Goal: Transaction & Acquisition: Purchase product/service

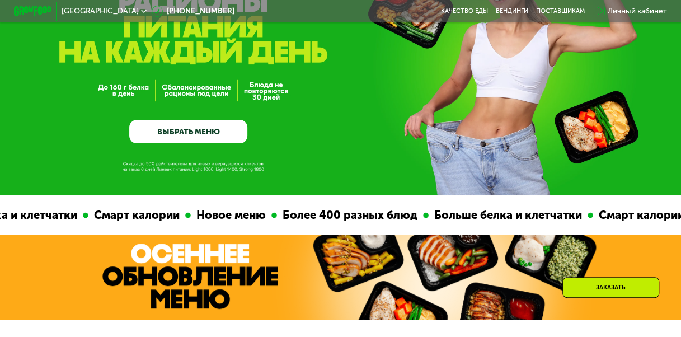
click at [196, 132] on link "ВЫБРАТЬ МЕНЮ" at bounding box center [188, 132] width 118 height 24
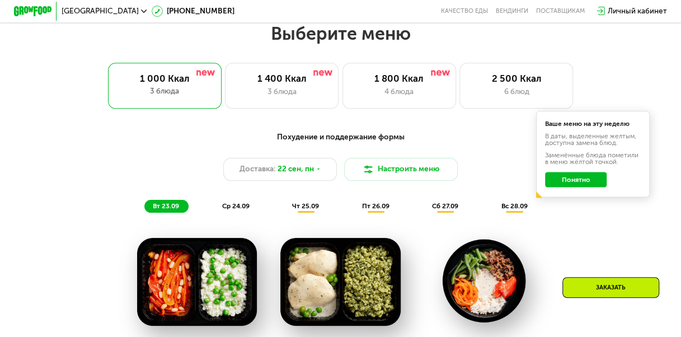
scroll to position [611, 0]
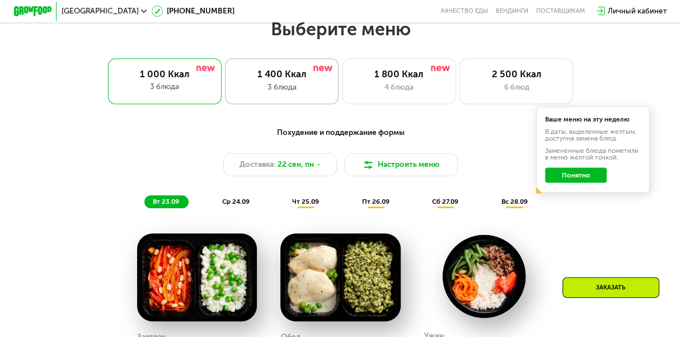
click at [275, 93] on div "3 блюда" at bounding box center [281, 87] width 93 height 11
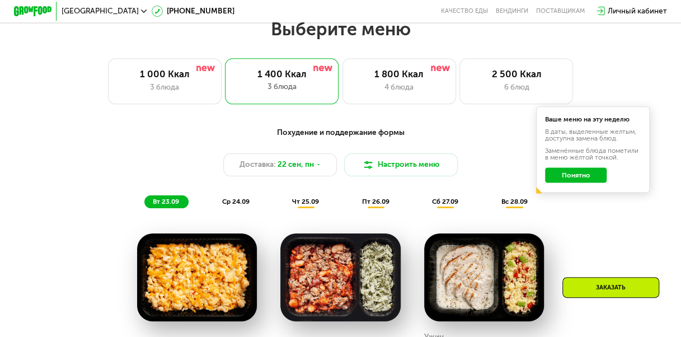
click at [574, 179] on button "Понятно" at bounding box center [576, 174] width 62 height 15
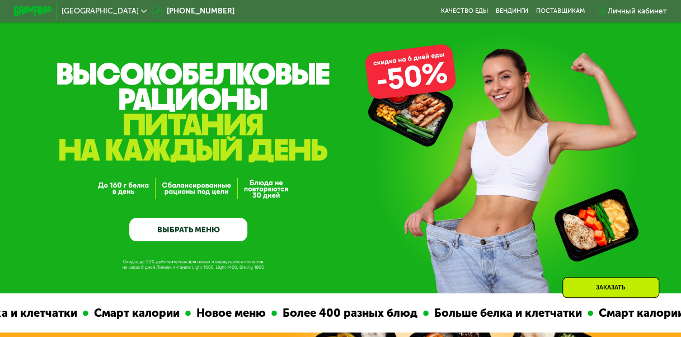
scroll to position [0, 0]
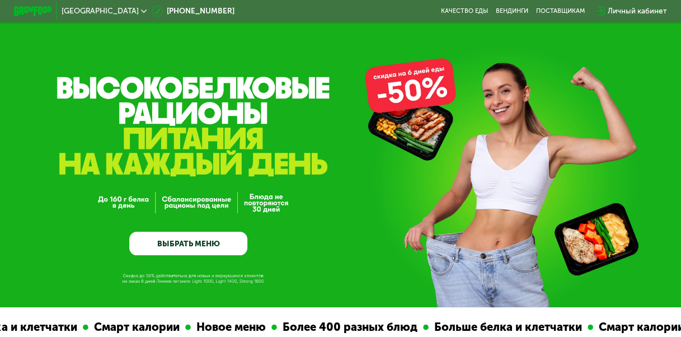
click at [207, 250] on link "ВЫБРАТЬ МЕНЮ" at bounding box center [188, 244] width 118 height 24
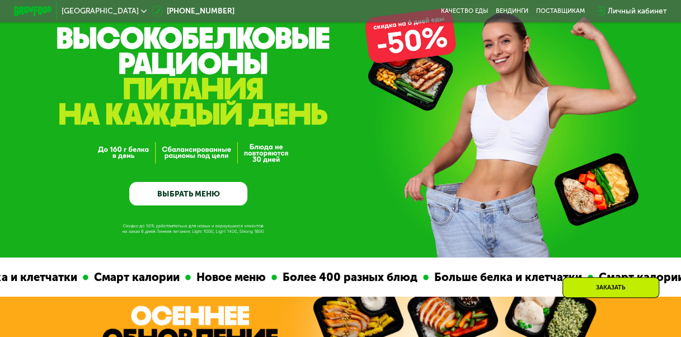
scroll to position [112, 0]
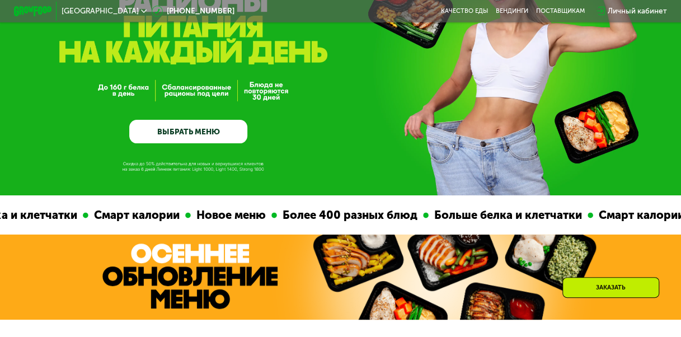
click at [204, 135] on link "ВЫБРАТЬ МЕНЮ" at bounding box center [188, 132] width 118 height 24
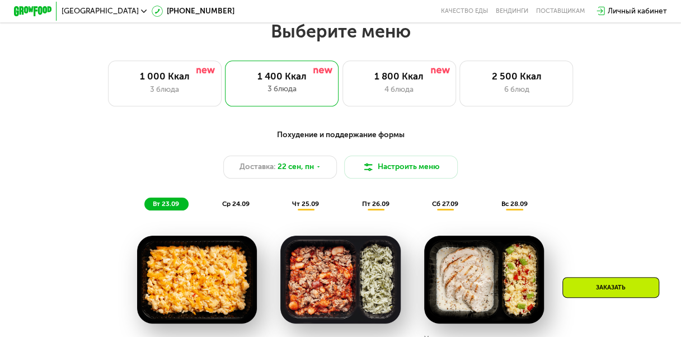
scroll to position [611, 0]
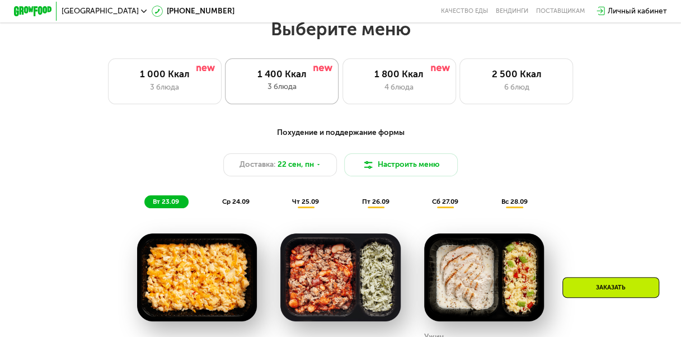
click at [277, 77] on div "1 400 Ккал" at bounding box center [282, 73] width 95 height 11
click at [318, 167] on icon at bounding box center [319, 165] width 6 height 6
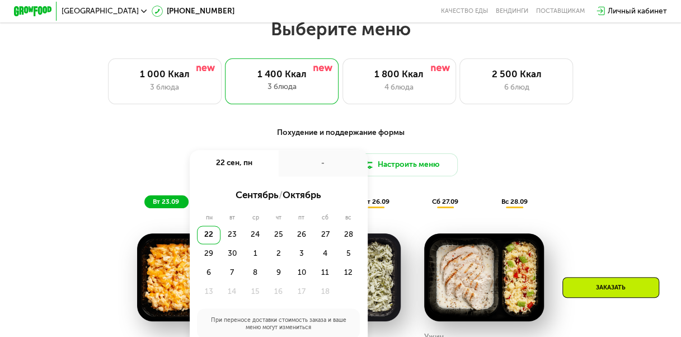
click at [318, 172] on div "-" at bounding box center [323, 163] width 89 height 26
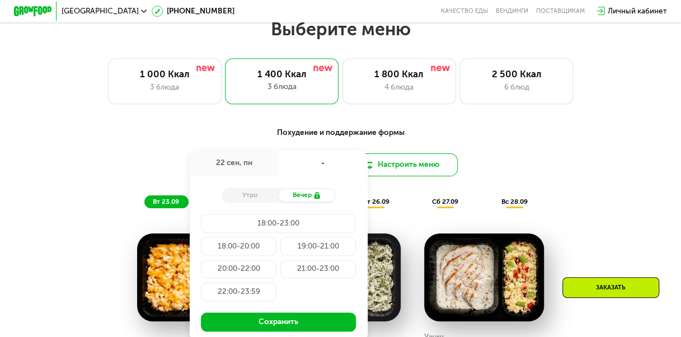
click at [418, 166] on button "Настроить меню" at bounding box center [401, 164] width 114 height 23
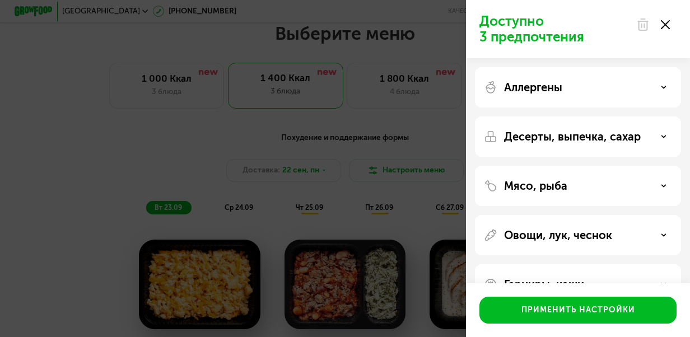
click at [666, 21] on icon at bounding box center [664, 24] width 9 height 9
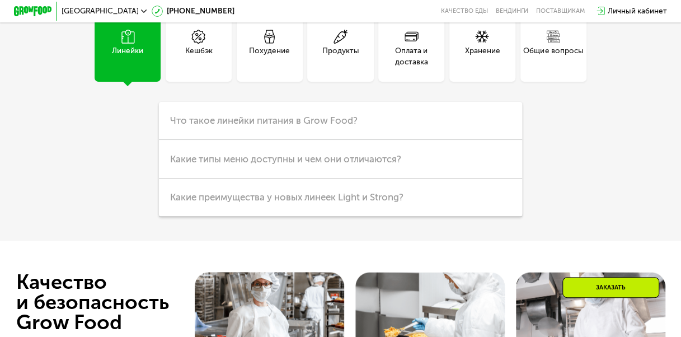
scroll to position [2570, 0]
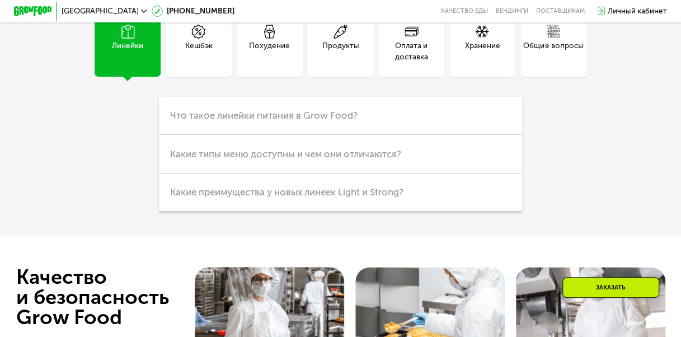
click at [273, 74] on div "Похудение" at bounding box center [270, 44] width 66 height 66
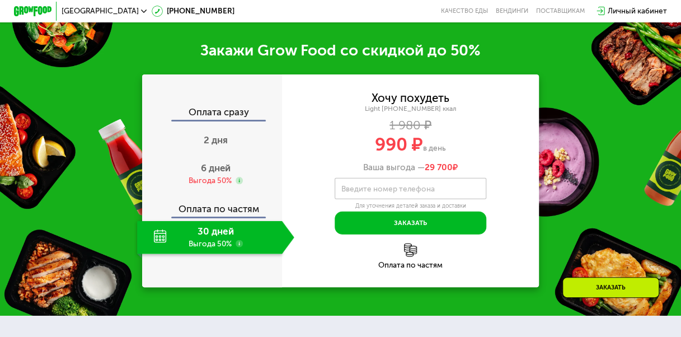
scroll to position [1091, 0]
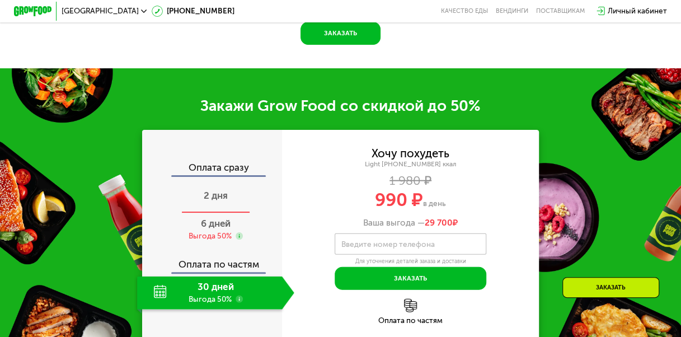
click at [219, 200] on span "2 дня" at bounding box center [216, 195] width 24 height 11
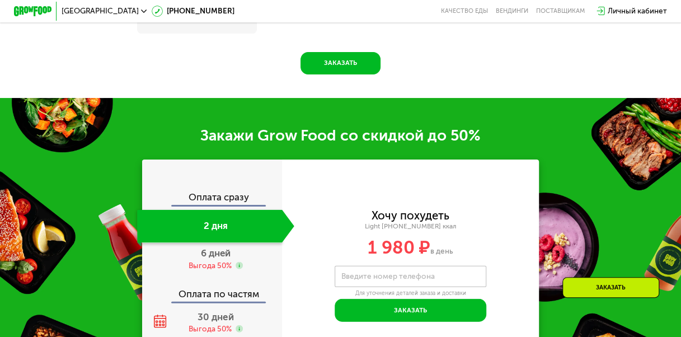
scroll to position [1131, 0]
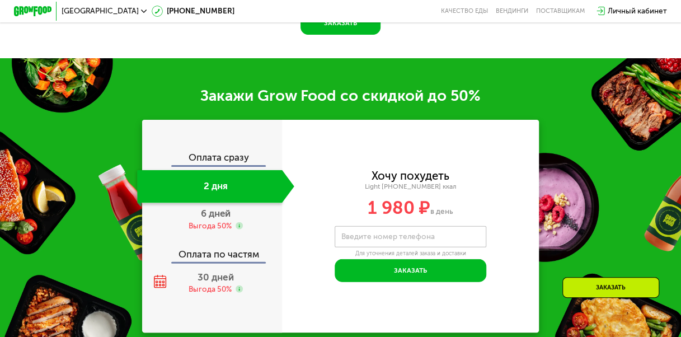
click at [219, 199] on div "2 дня" at bounding box center [209, 186] width 145 height 33
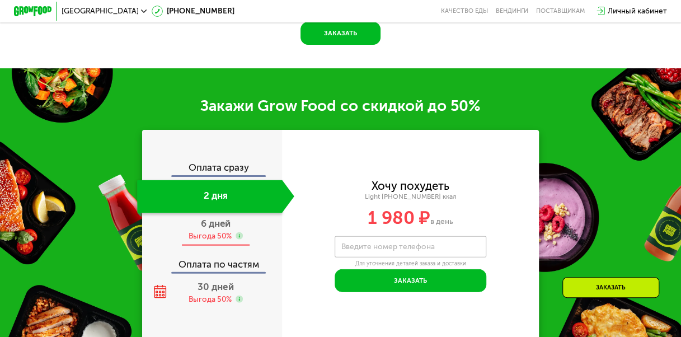
click at [199, 235] on div "Выгода 50%" at bounding box center [210, 236] width 43 height 11
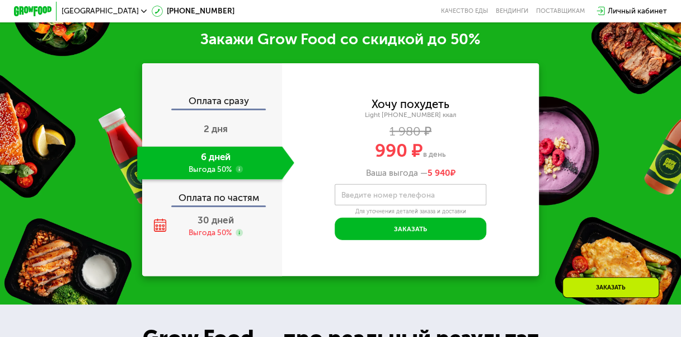
scroll to position [1147, 0]
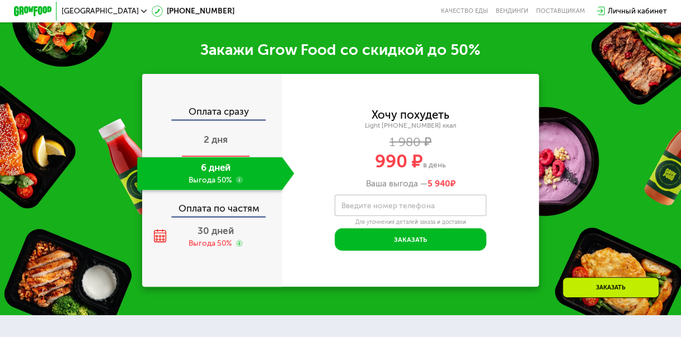
click at [217, 138] on span "2 дня" at bounding box center [216, 139] width 24 height 11
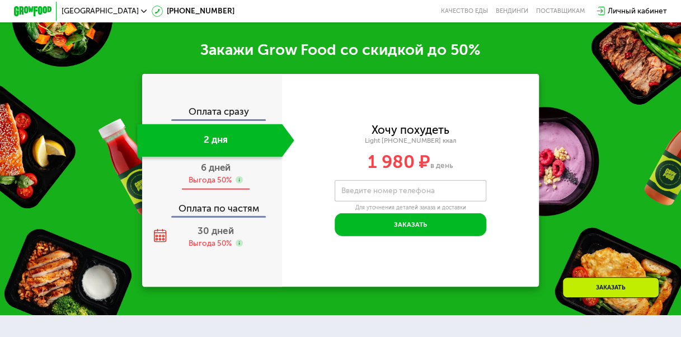
click at [214, 167] on span "6 дней" at bounding box center [216, 167] width 30 height 11
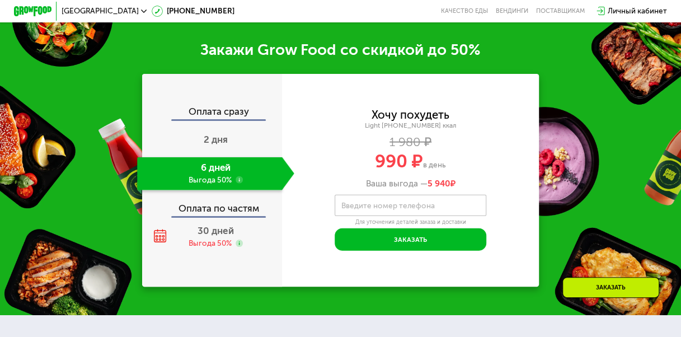
click at [238, 181] on use at bounding box center [240, 180] width 8 height 8
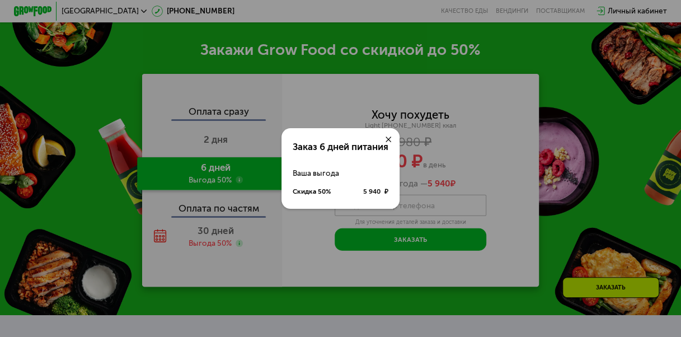
click at [238, 182] on div "Заказ 6 дней питания Ваша выгода Скидка 50% 5 940 ₽" at bounding box center [340, 168] width 681 height 337
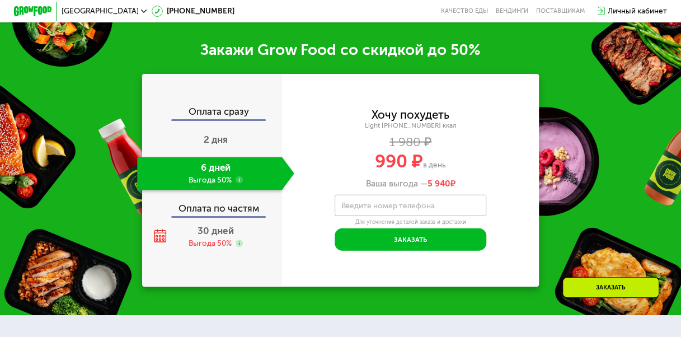
click at [238, 182] on use at bounding box center [240, 180] width 8 height 8
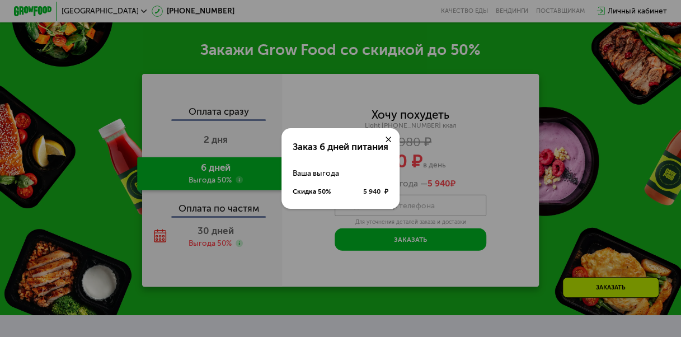
click at [238, 182] on div "Заказ 6 дней питания Ваша выгода Скидка 50% 5 940 ₽" at bounding box center [340, 168] width 681 height 337
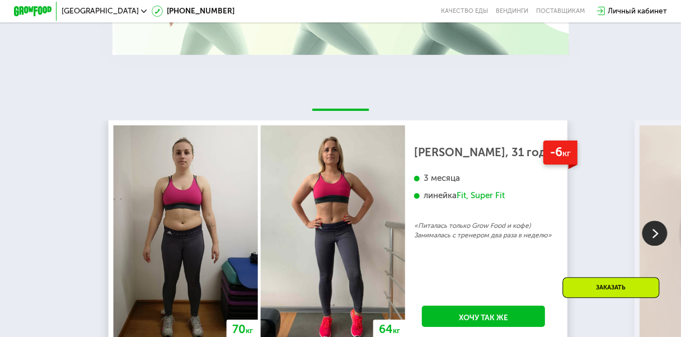
scroll to position [1762, 0]
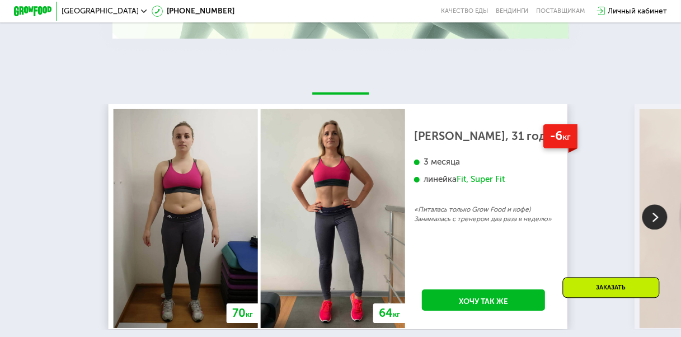
click at [654, 223] on img at bounding box center [654, 216] width 25 height 25
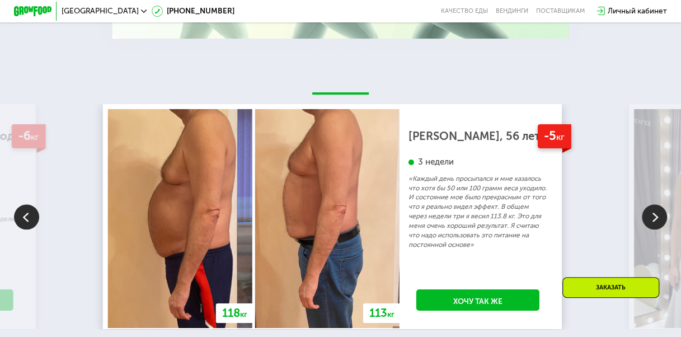
click at [652, 224] on img at bounding box center [654, 216] width 25 height 25
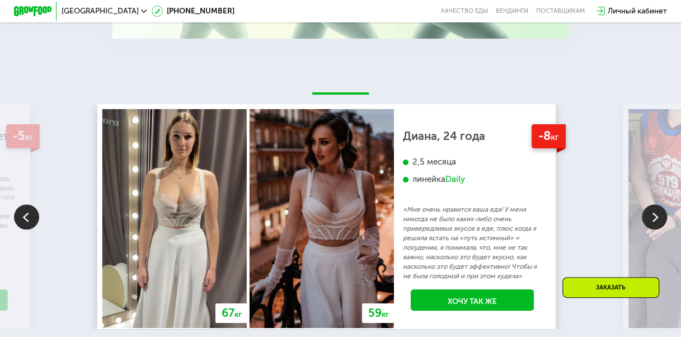
click at [651, 223] on img at bounding box center [654, 216] width 25 height 25
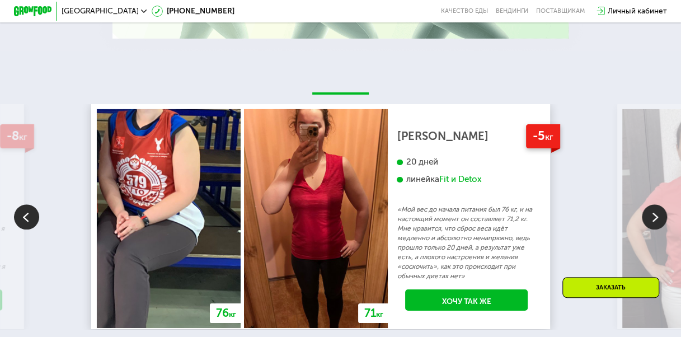
click at [651, 224] on img at bounding box center [654, 216] width 25 height 25
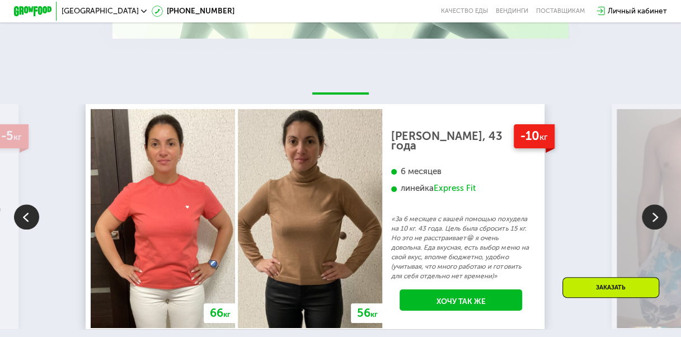
click at [651, 224] on img at bounding box center [654, 216] width 25 height 25
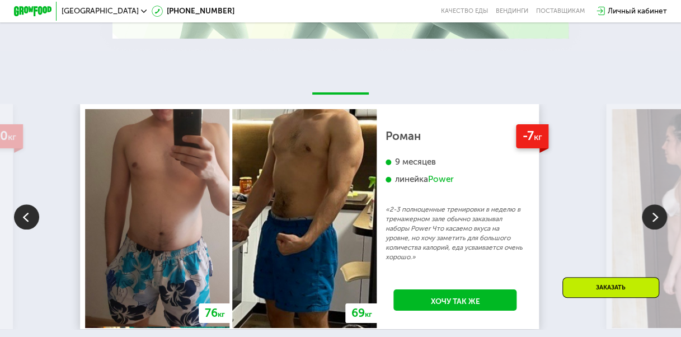
click at [651, 224] on img at bounding box center [654, 216] width 25 height 25
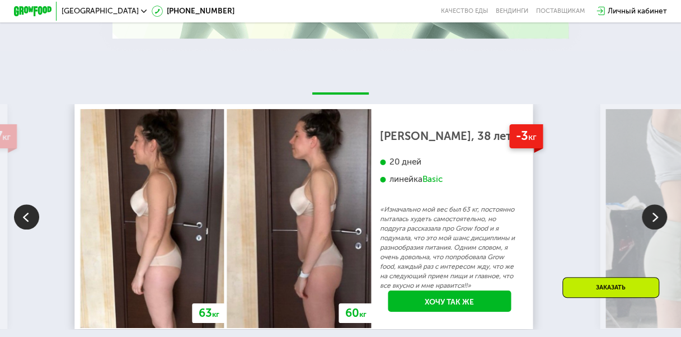
click at [650, 225] on img at bounding box center [654, 216] width 25 height 25
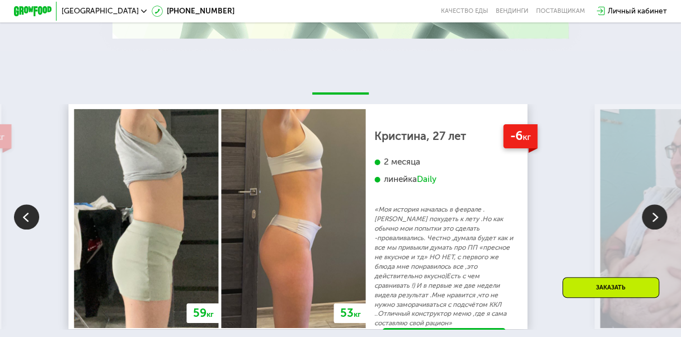
click at [650, 225] on img at bounding box center [654, 216] width 25 height 25
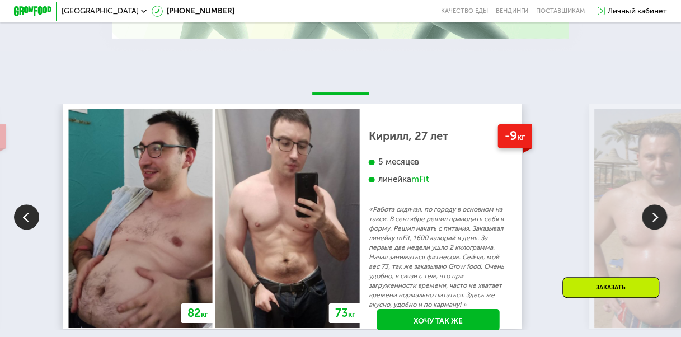
click at [650, 225] on img at bounding box center [654, 216] width 25 height 25
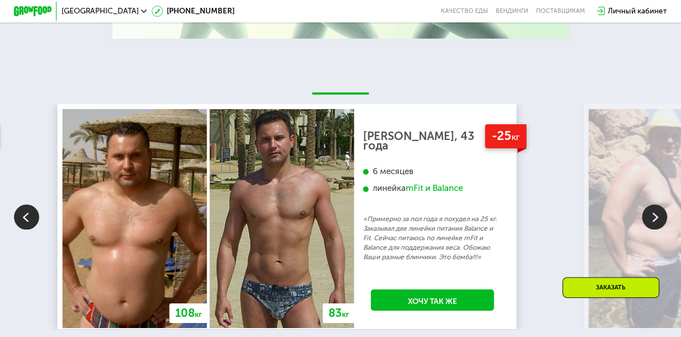
click at [650, 225] on img at bounding box center [654, 216] width 25 height 25
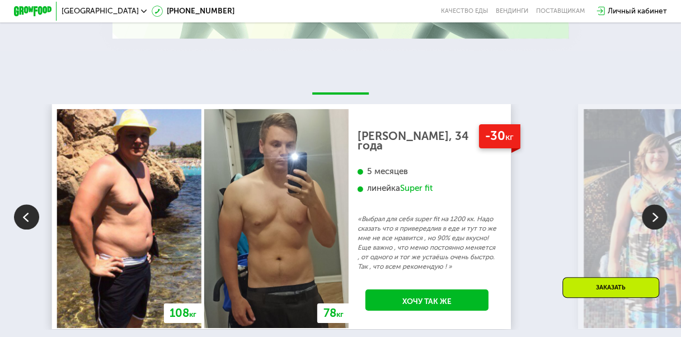
click at [650, 225] on img at bounding box center [654, 216] width 25 height 25
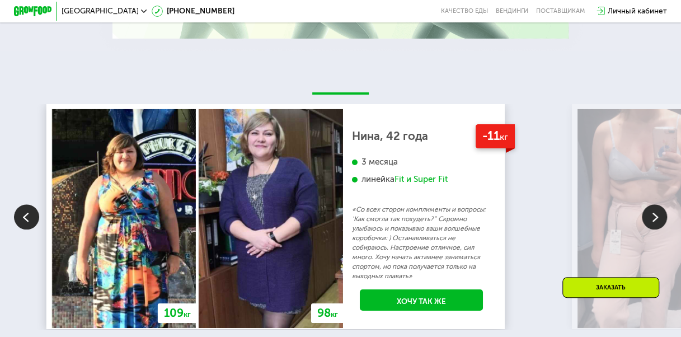
click at [650, 225] on img at bounding box center [654, 216] width 25 height 25
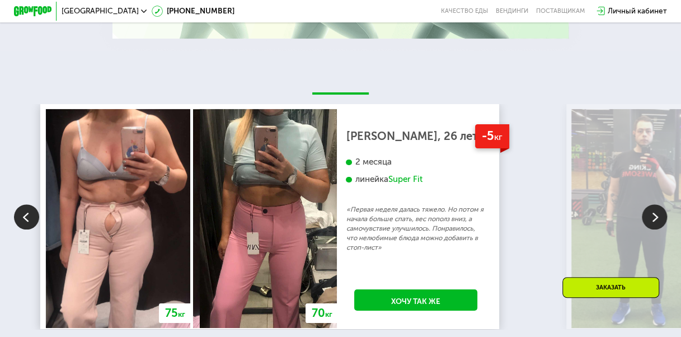
click at [649, 224] on img at bounding box center [654, 216] width 25 height 25
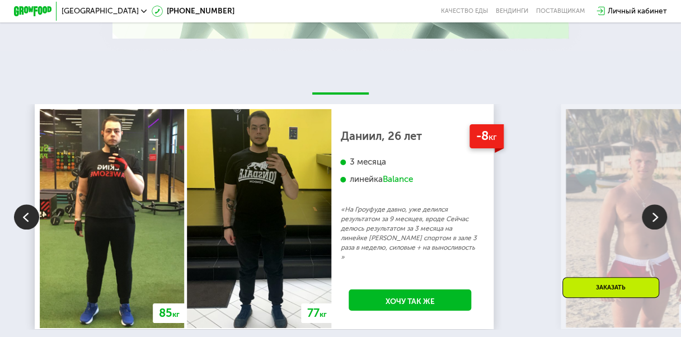
click at [649, 224] on img at bounding box center [654, 216] width 25 height 25
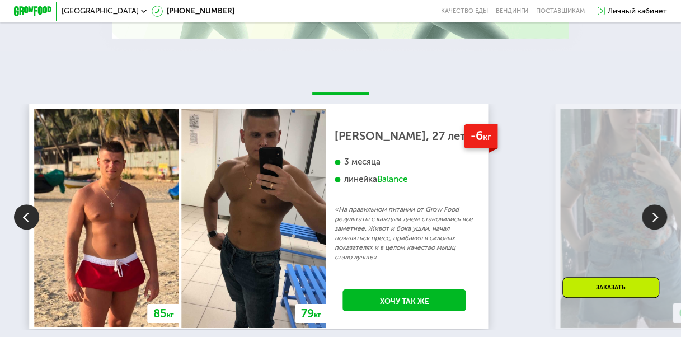
click at [649, 224] on img at bounding box center [654, 216] width 25 height 25
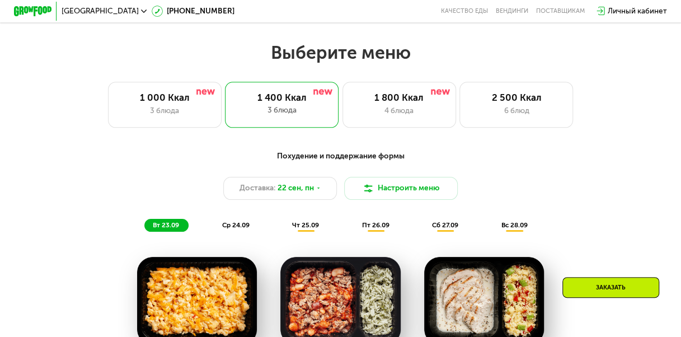
scroll to position [587, 0]
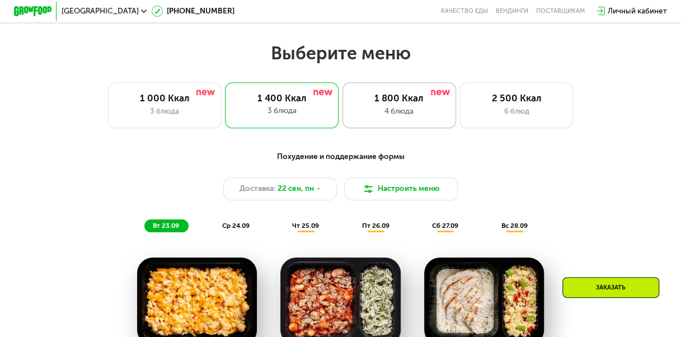
click at [412, 101] on div "1 800 Ккал" at bounding box center [399, 97] width 93 height 11
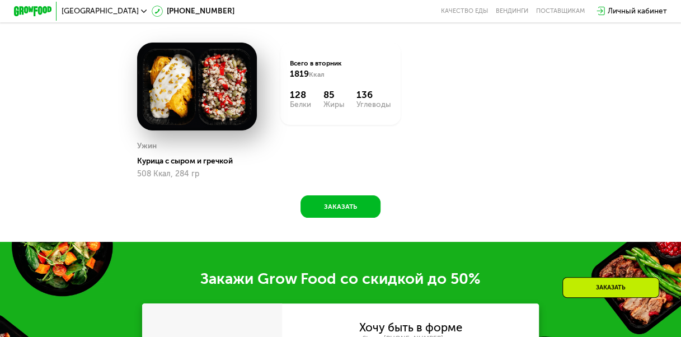
scroll to position [979, 0]
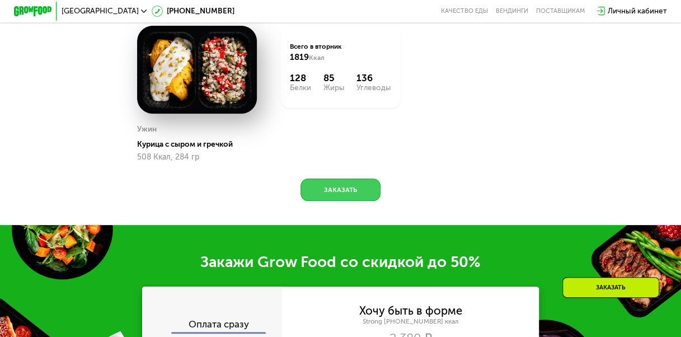
click at [359, 201] on button "Заказать" at bounding box center [340, 190] width 79 height 23
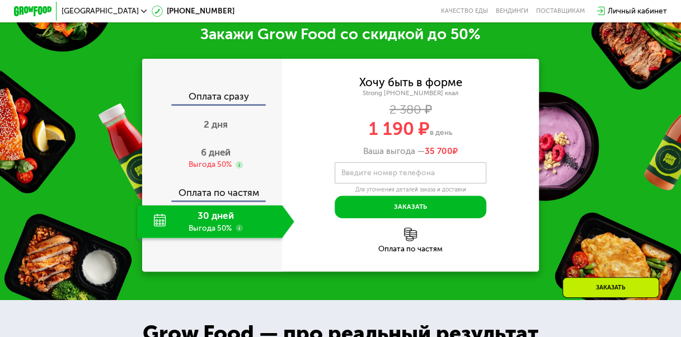
scroll to position [1214, 0]
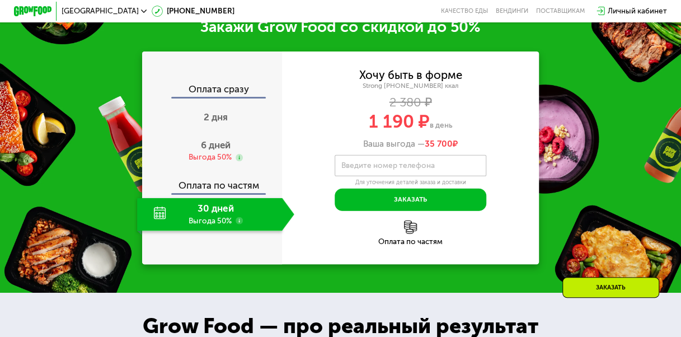
drag, startPoint x: 367, startPoint y: 131, endPoint x: 499, endPoint y: 160, distance: 134.6
click at [499, 149] on div "Хочу быть в форме Strong [PHONE_NUMBER] ккал 2 380 ₽ 1 190 ₽ в день Ваша выгода…" at bounding box center [410, 109] width 257 height 79
drag, startPoint x: 499, startPoint y: 160, endPoint x: 524, endPoint y: 209, distance: 55.8
click at [524, 209] on div "Хочу быть в форме Strong [PHONE_NUMBER] ккал 2 380 ₽ 1 190 ₽ в день Ваша выгода…" at bounding box center [410, 140] width 257 height 141
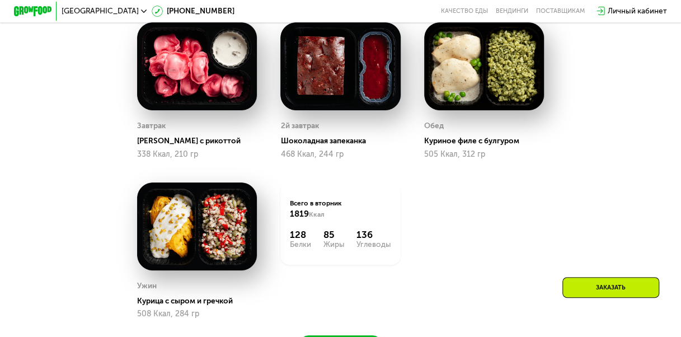
scroll to position [542, 0]
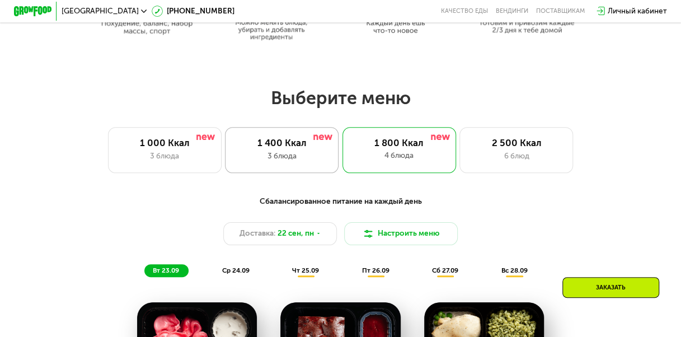
click at [291, 154] on div "1 400 Ккал 3 блюда" at bounding box center [282, 149] width 114 height 45
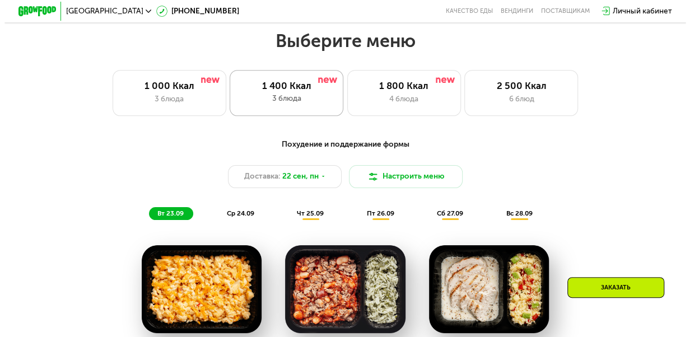
scroll to position [654, 0]
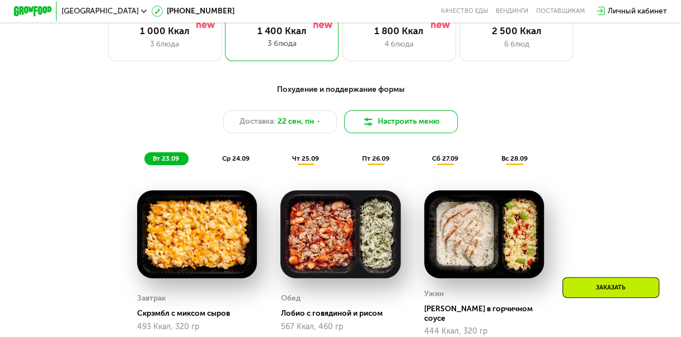
click at [384, 126] on button "Настроить меню" at bounding box center [401, 121] width 114 height 23
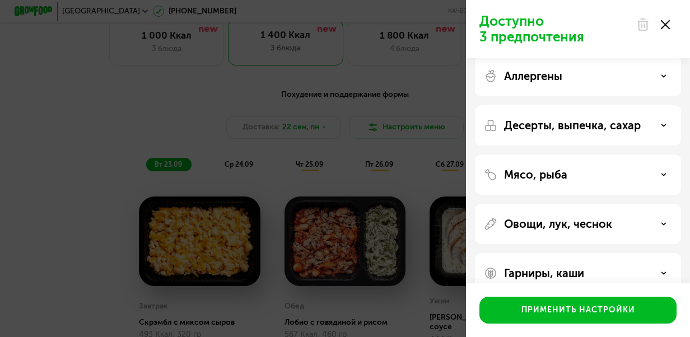
scroll to position [0, 0]
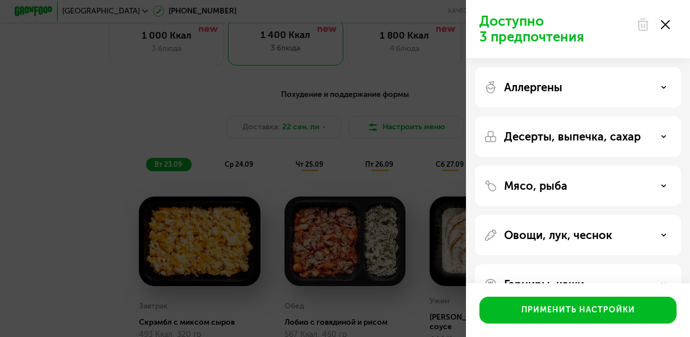
click at [605, 143] on div "Десерты, выпечка, сахар" at bounding box center [578, 136] width 206 height 40
click at [662, 132] on div "Десерты, выпечка, сахар" at bounding box center [578, 136] width 188 height 13
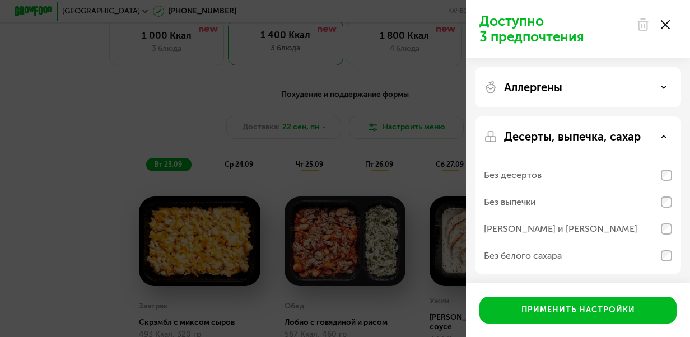
click at [662, 132] on div "Десерты, выпечка, сахар" at bounding box center [578, 136] width 188 height 13
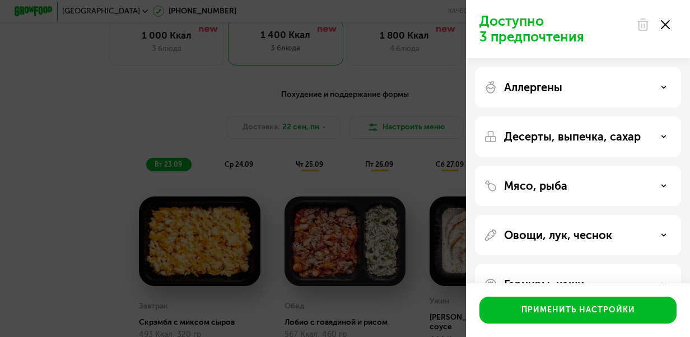
click at [665, 27] on icon at bounding box center [664, 24] width 9 height 9
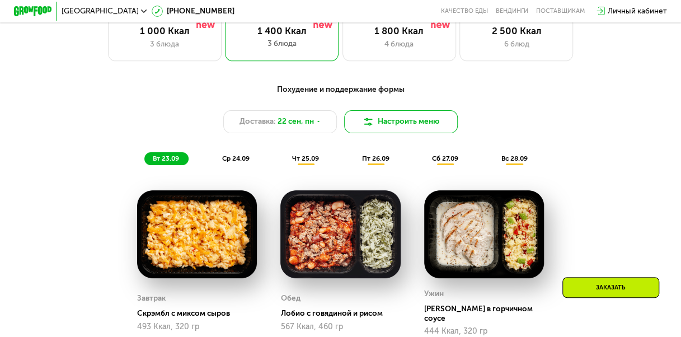
click at [387, 126] on button "Настроить меню" at bounding box center [401, 121] width 114 height 23
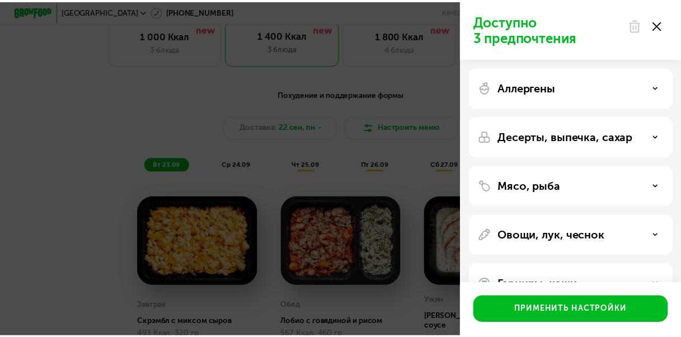
scroll to position [32, 0]
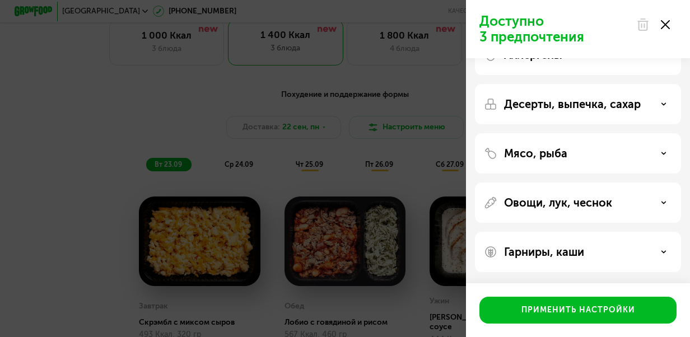
click at [648, 102] on div "Десерты, выпечка, сахар" at bounding box center [578, 103] width 188 height 13
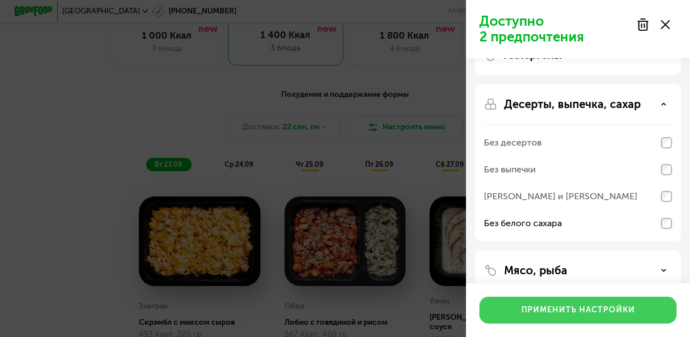
click at [615, 308] on div "Применить настройки" at bounding box center [578, 309] width 114 height 11
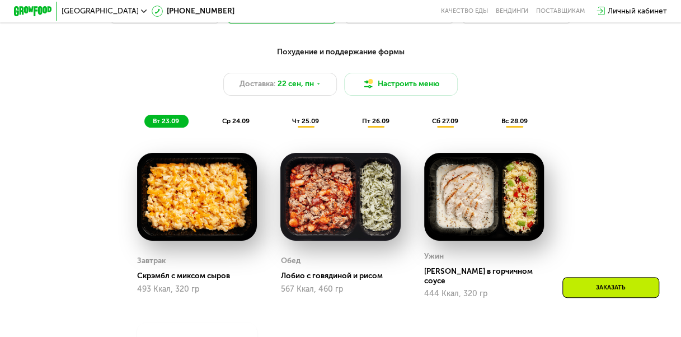
scroll to position [672, 0]
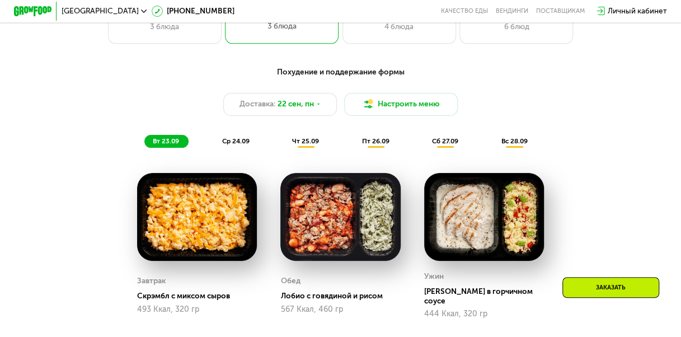
click at [238, 145] on span "ср 24.09" at bounding box center [235, 141] width 27 height 8
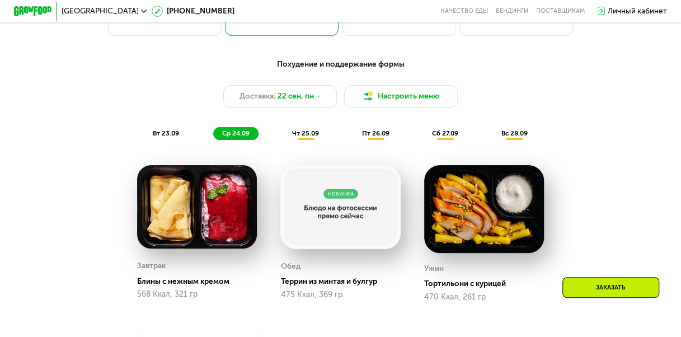
scroll to position [616, 0]
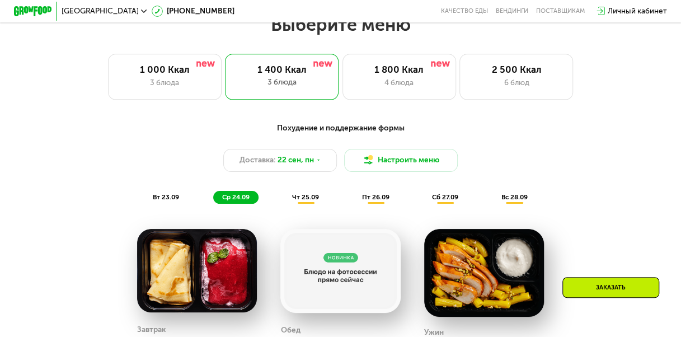
click at [301, 200] on span "чт 25.09" at bounding box center [305, 197] width 27 height 8
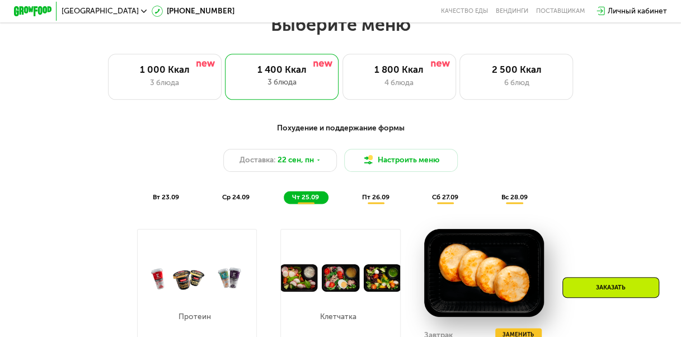
click at [374, 204] on div "пт 26.09" at bounding box center [375, 197] width 45 height 13
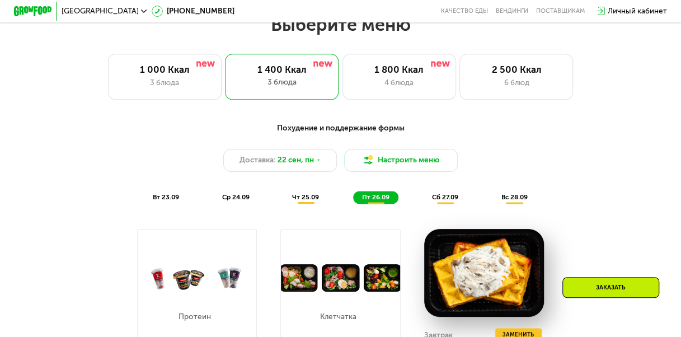
click at [448, 201] on span "сб 27.09" at bounding box center [445, 197] width 26 height 8
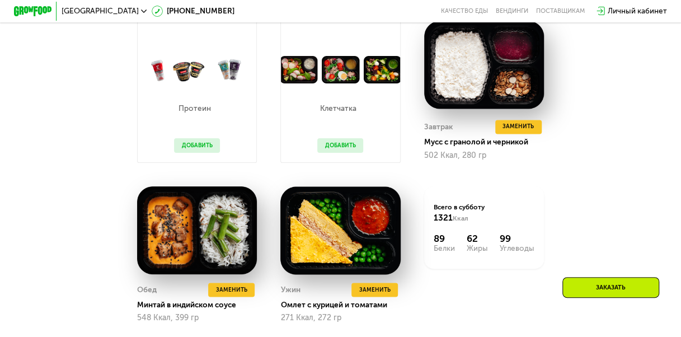
scroll to position [728, 0]
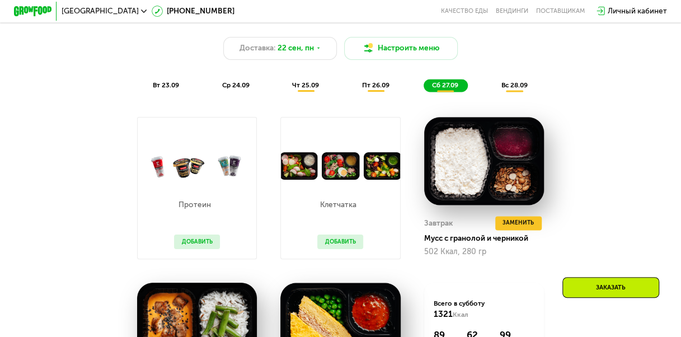
click at [513, 89] on span "вс 28.09" at bounding box center [514, 85] width 26 height 8
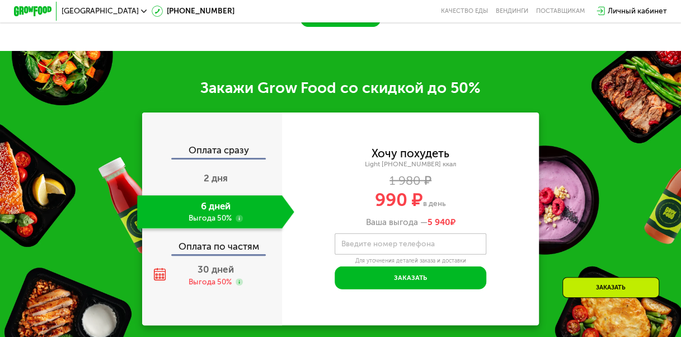
scroll to position [1119, 0]
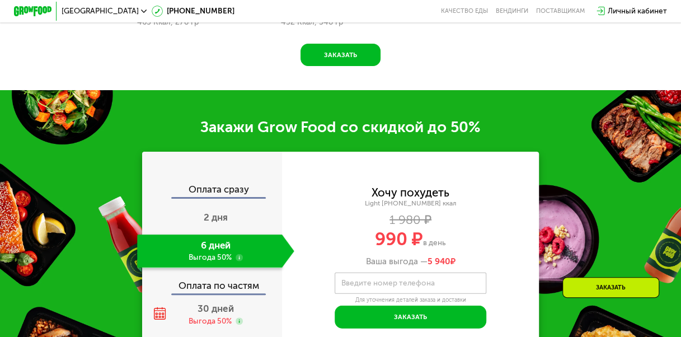
drag, startPoint x: 386, startPoint y: 252, endPoint x: 488, endPoint y: 254, distance: 102.4
click at [488, 248] on div "990 ₽ в день" at bounding box center [410, 239] width 257 height 18
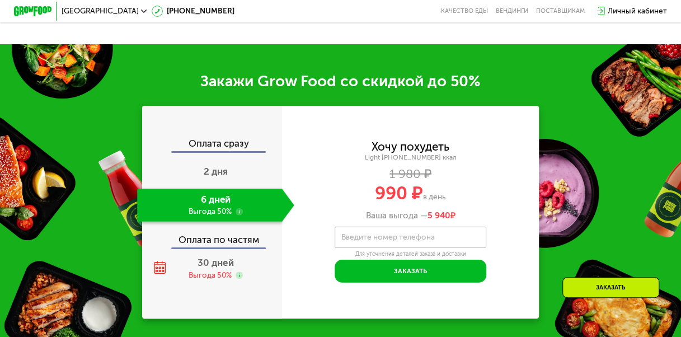
scroll to position [1175, 0]
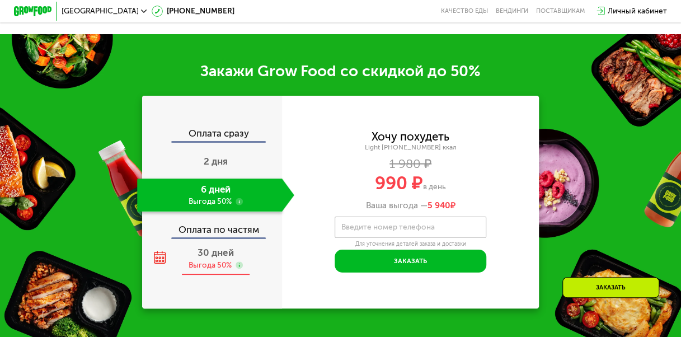
click at [215, 258] on span "30 дней" at bounding box center [216, 252] width 36 height 11
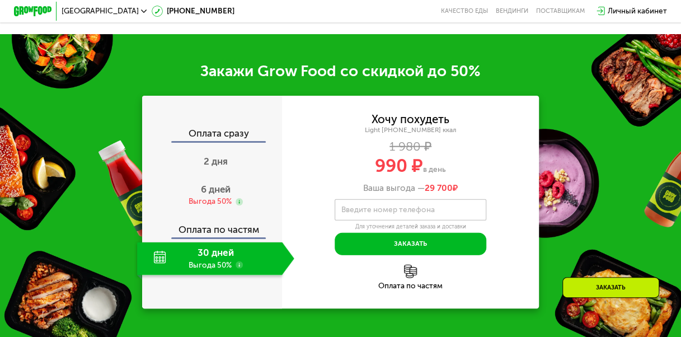
scroll to position [1231, 0]
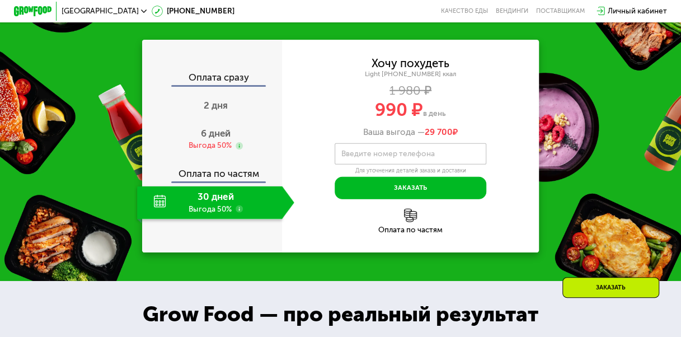
click at [237, 213] on use at bounding box center [240, 209] width 8 height 8
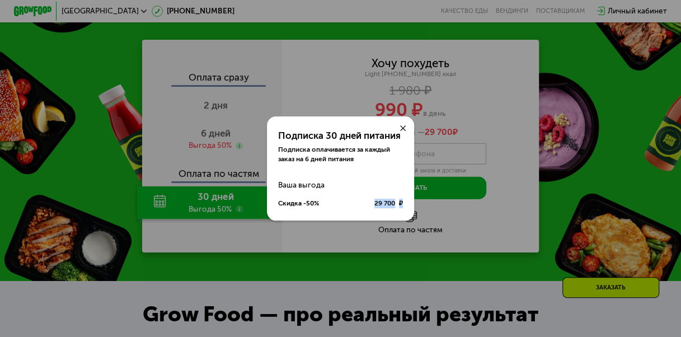
drag, startPoint x: 372, startPoint y: 204, endPoint x: 407, endPoint y: 201, distance: 34.8
click at [407, 200] on div "Ваша выгода Скидка -50% 29 700 ₽" at bounding box center [341, 193] width 148 height 37
drag, startPoint x: 407, startPoint y: 201, endPoint x: 346, endPoint y: 215, distance: 62.2
click at [346, 215] on div "Подписка 30 дней питания Подписка оплачивается за каждый заказ на 6 дней питани…" at bounding box center [341, 168] width 148 height 104
click at [404, 125] on icon at bounding box center [403, 128] width 6 height 6
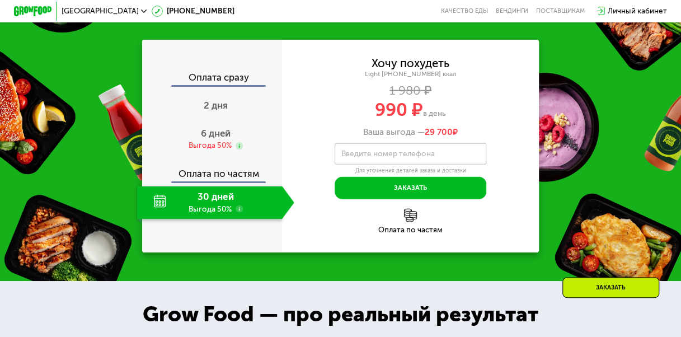
drag, startPoint x: 367, startPoint y: 118, endPoint x: 466, endPoint y: 126, distance: 98.9
click at [466, 119] on div "990 ₽ в день" at bounding box center [410, 110] width 257 height 18
click at [512, 213] on div "Хочу похудеть Light [PHONE_NUMBER] ккал 1 980 ₽ 990 ₽ в день Ваша выгода — 29 7…" at bounding box center [410, 146] width 257 height 213
click at [239, 213] on use at bounding box center [240, 209] width 8 height 8
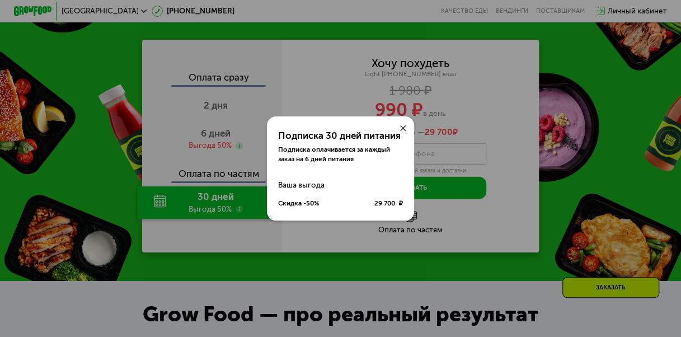
click at [403, 125] on icon at bounding box center [403, 128] width 6 height 6
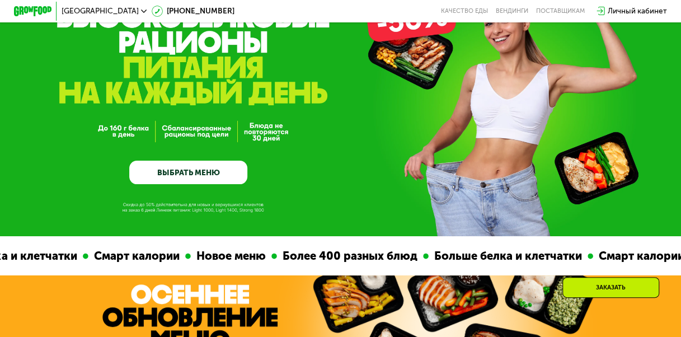
scroll to position [0, 0]
